Goal: Task Accomplishment & Management: Use online tool/utility

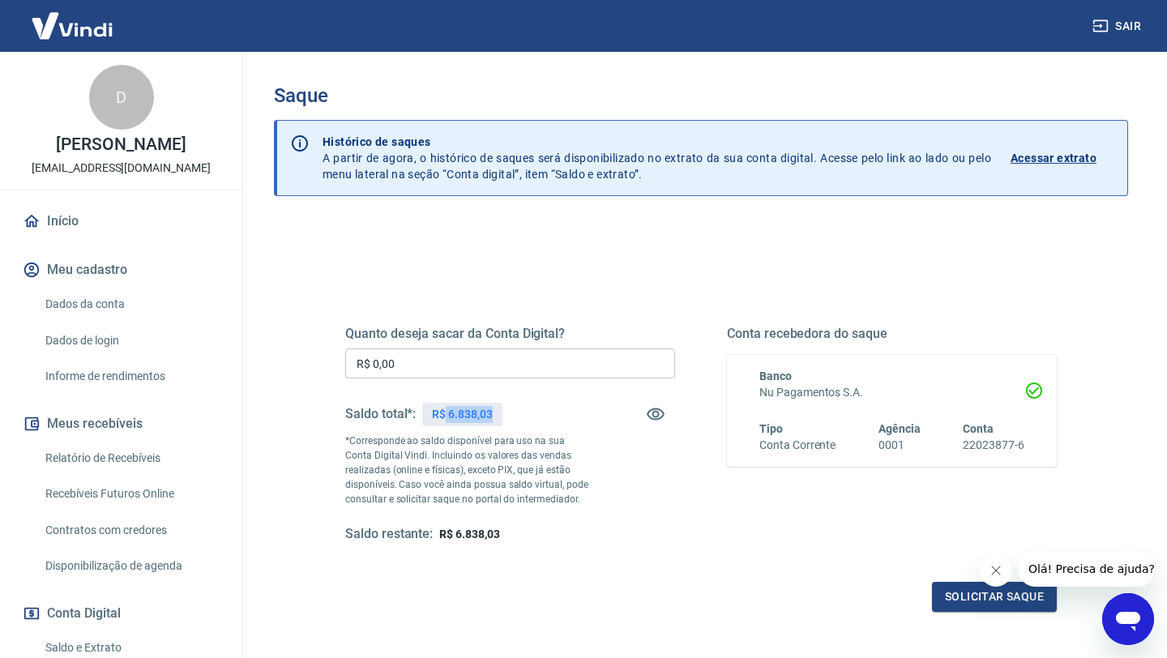
drag, startPoint x: 446, startPoint y: 412, endPoint x: 513, endPoint y: 416, distance: 67.4
click at [514, 416] on div "Saldo total*: R$ 6.838,03" at bounding box center [510, 414] width 330 height 39
copy p "6.838,03"
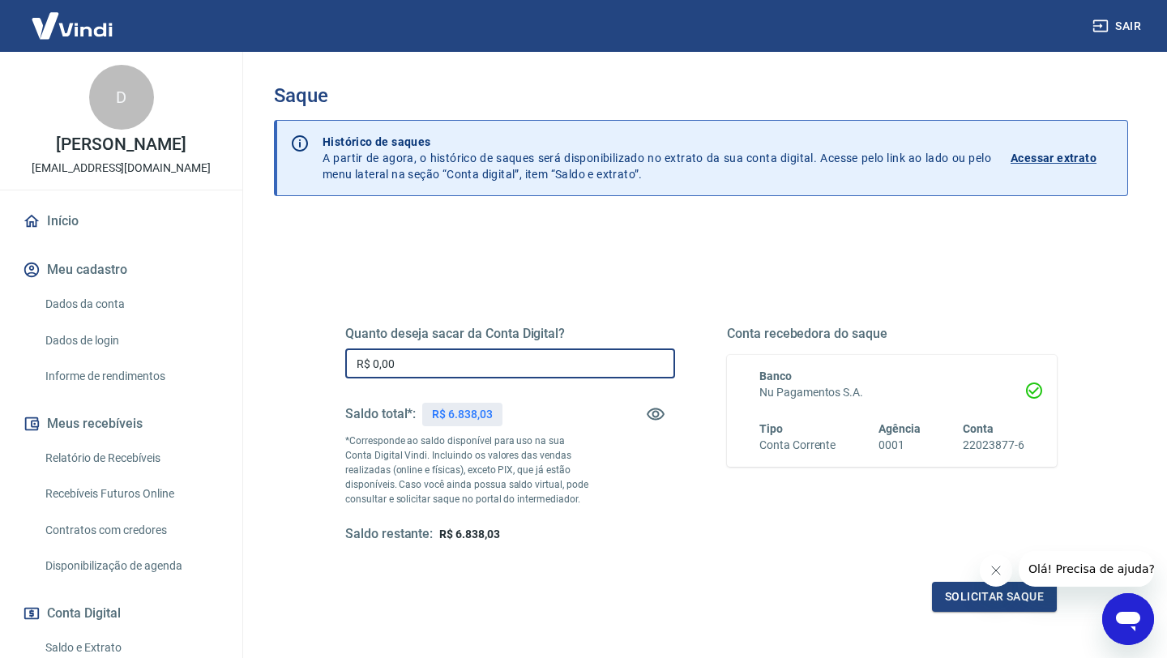
click at [482, 368] on input "R$ 0,00" at bounding box center [510, 364] width 330 height 30
paste input "6.838,03"
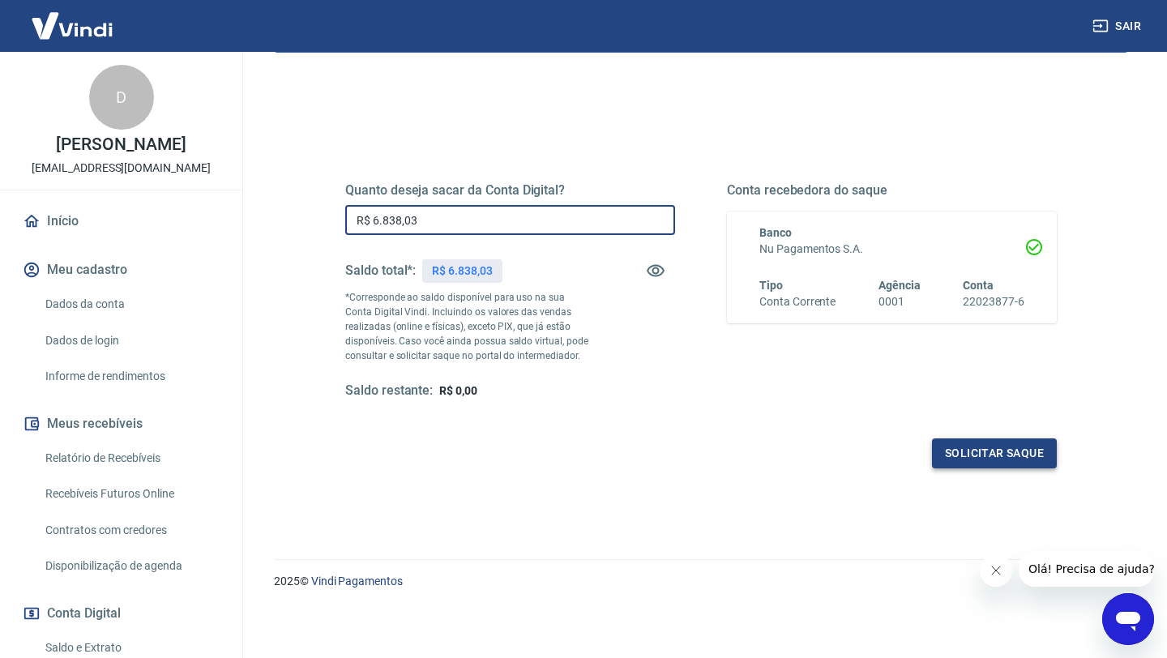
type input "R$ 6.838,03"
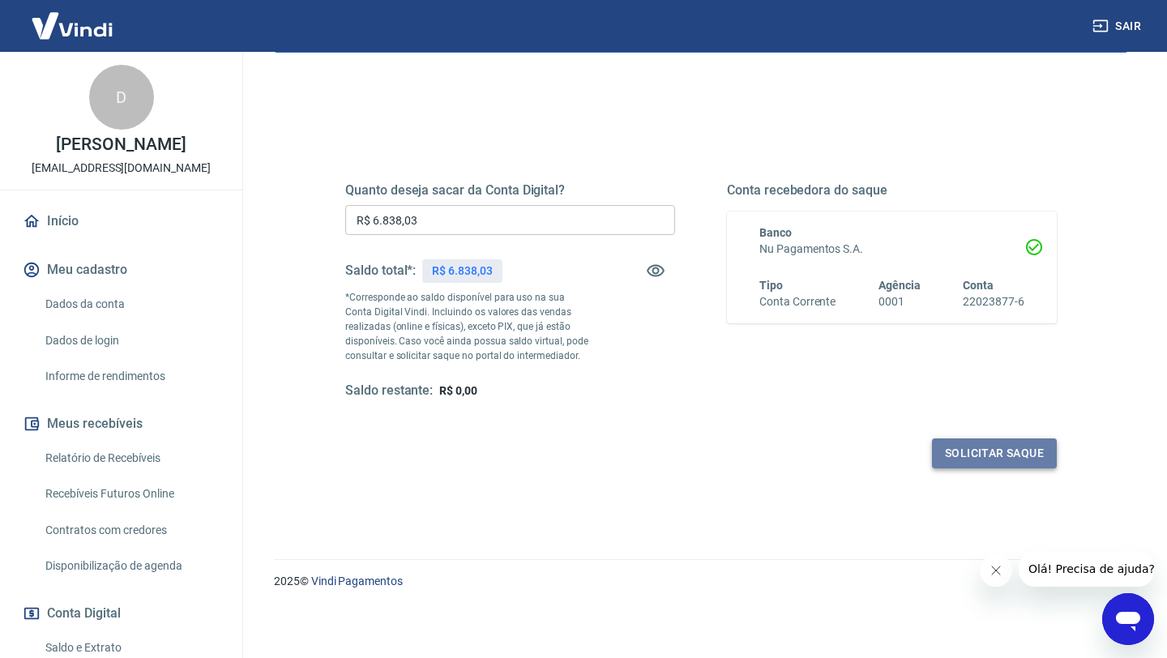
click at [965, 456] on button "Solicitar saque" at bounding box center [994, 454] width 125 height 30
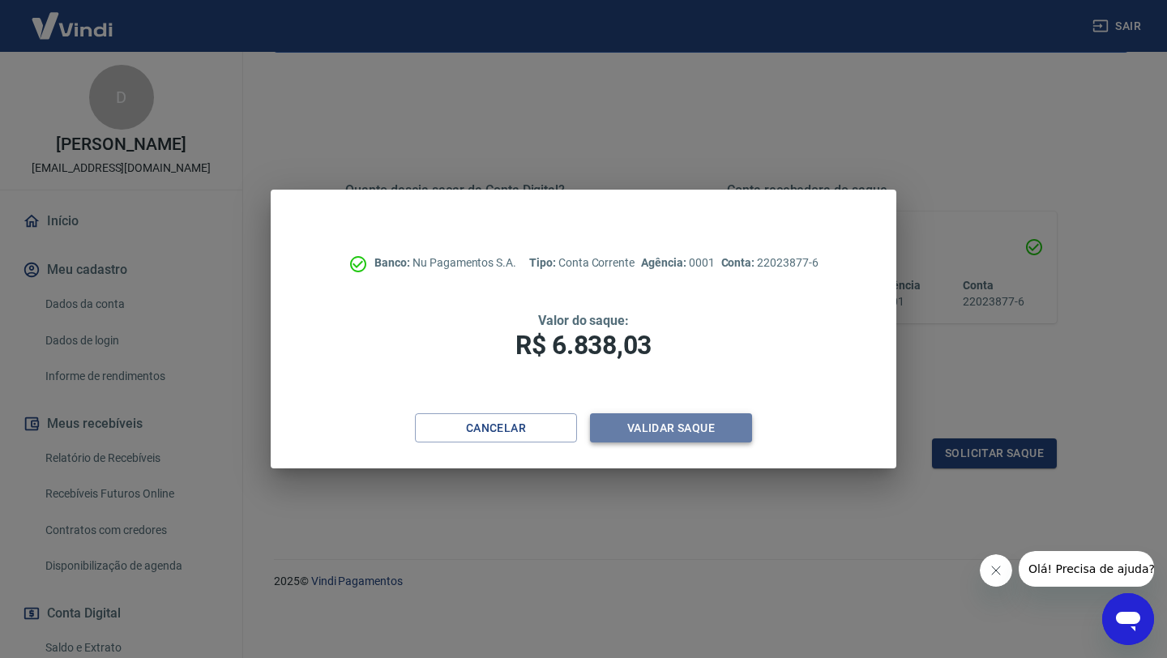
click at [684, 431] on button "Validar saque" at bounding box center [671, 428] width 162 height 30
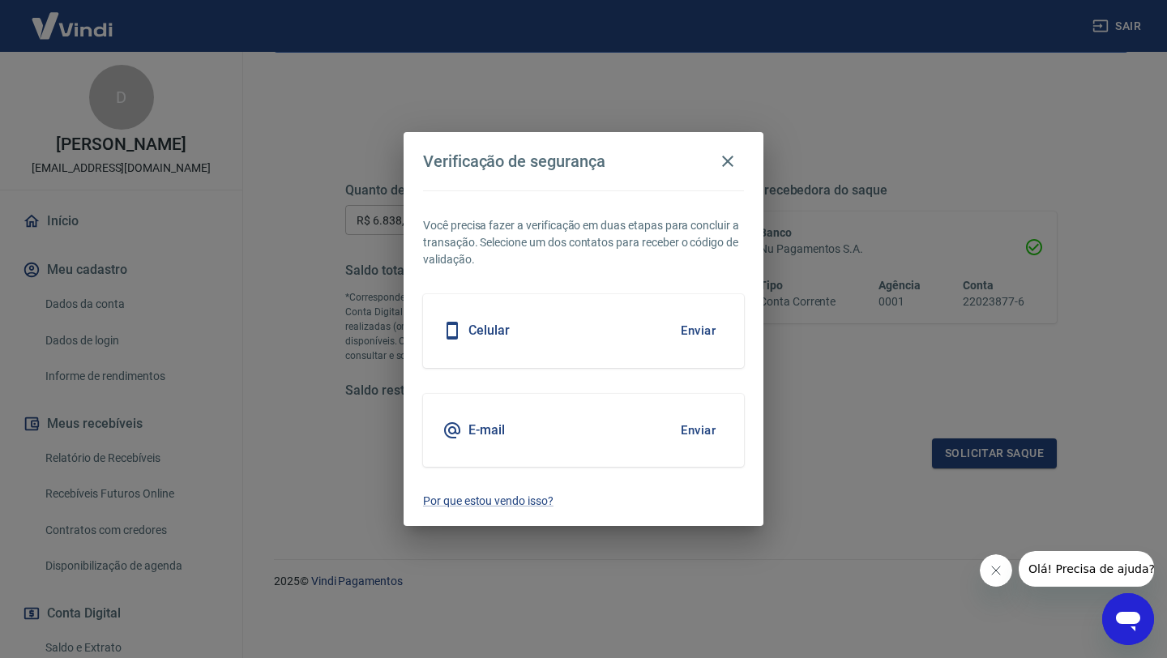
click at [698, 343] on button "Enviar" at bounding box center [698, 331] width 53 height 34
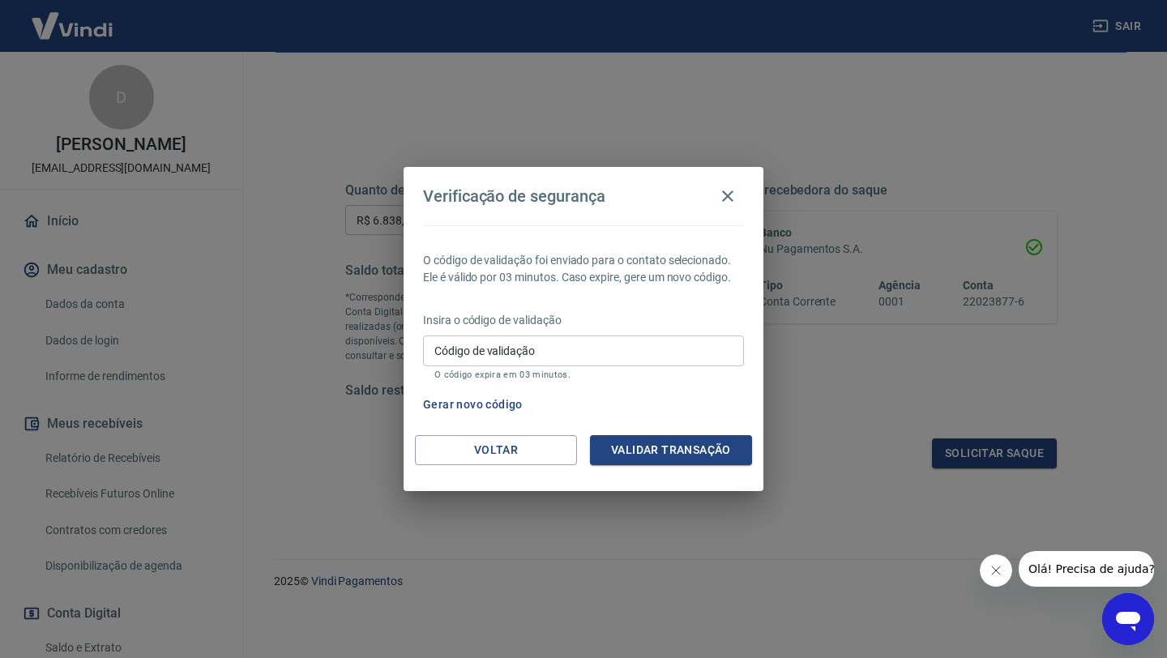
click at [648, 341] on input "Código de validação" at bounding box center [583, 351] width 321 height 30
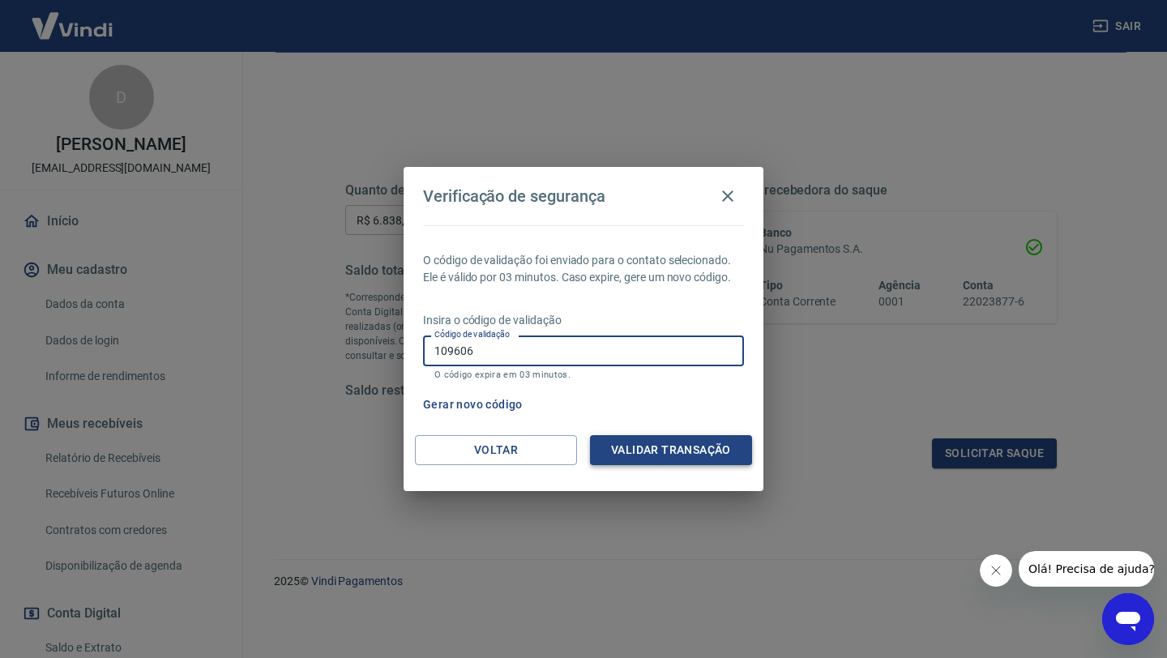
type input "109606"
click at [725, 452] on button "Validar transação" at bounding box center [671, 450] width 162 height 30
